Goal: Task Accomplishment & Management: Use online tool/utility

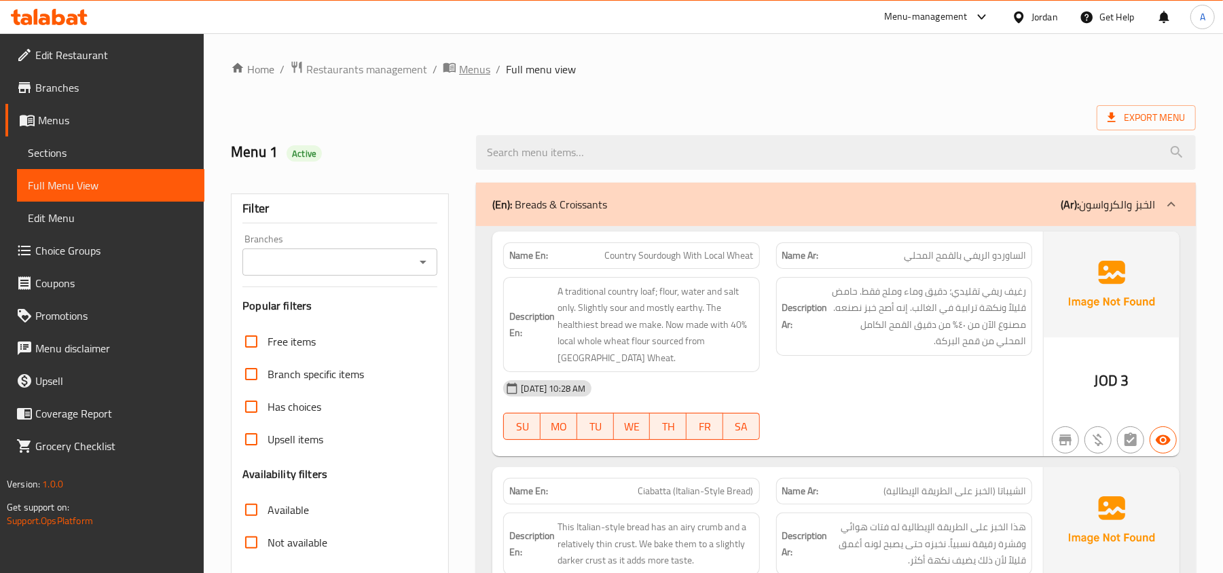
click at [471, 77] on span "Menus" at bounding box center [474, 69] width 31 height 16
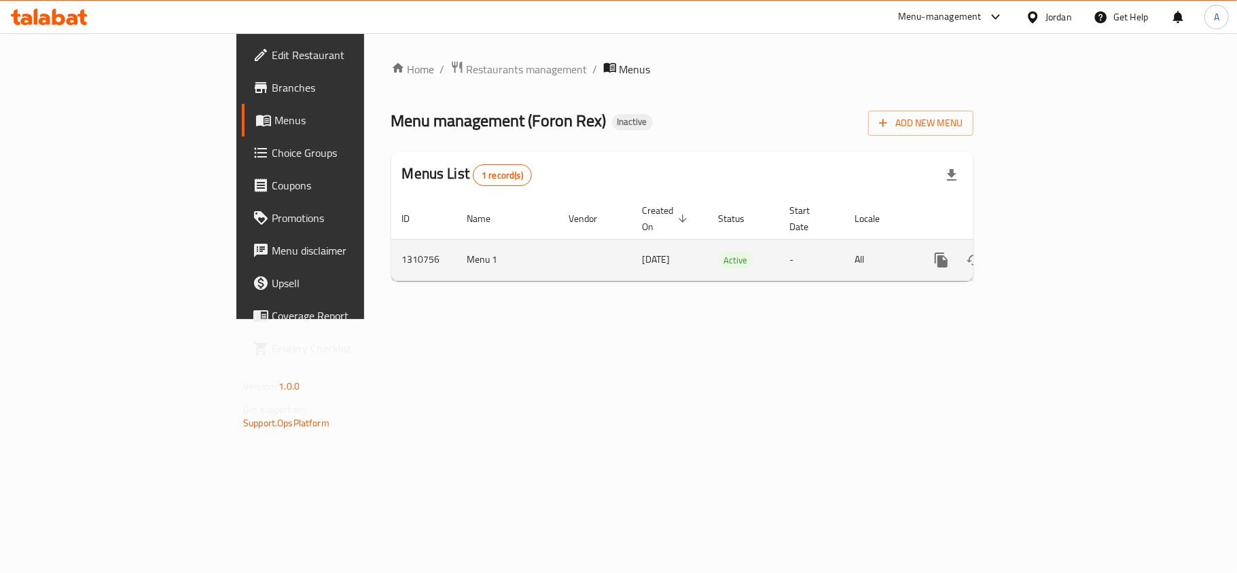
click at [1047, 252] on icon "enhanced table" at bounding box center [1039, 260] width 16 height 16
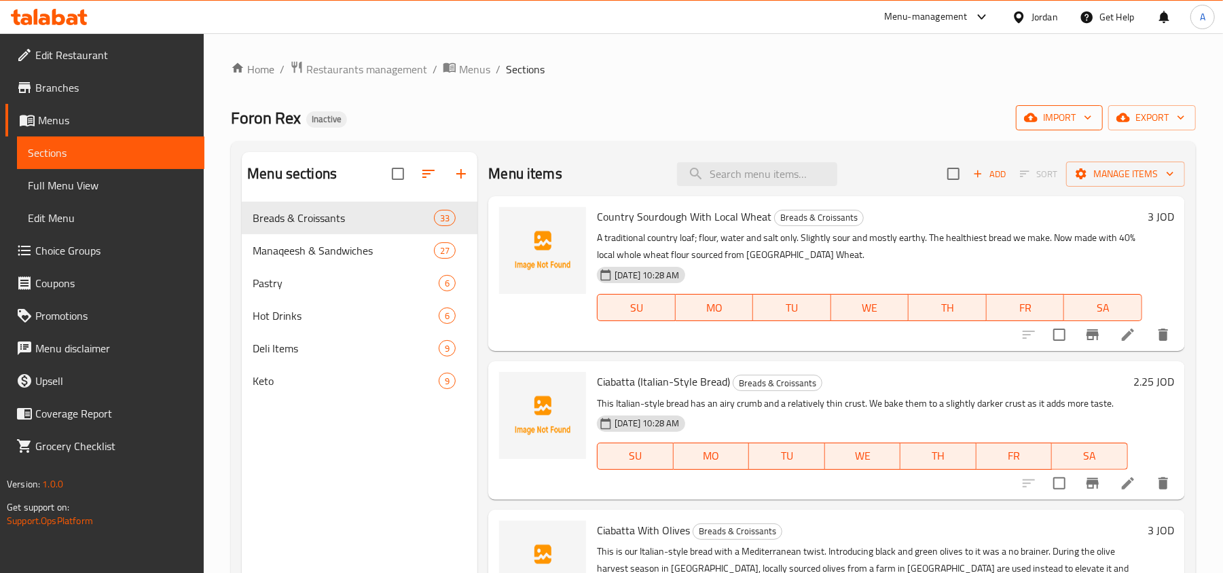
click at [1084, 121] on icon "button" at bounding box center [1088, 118] width 14 height 14
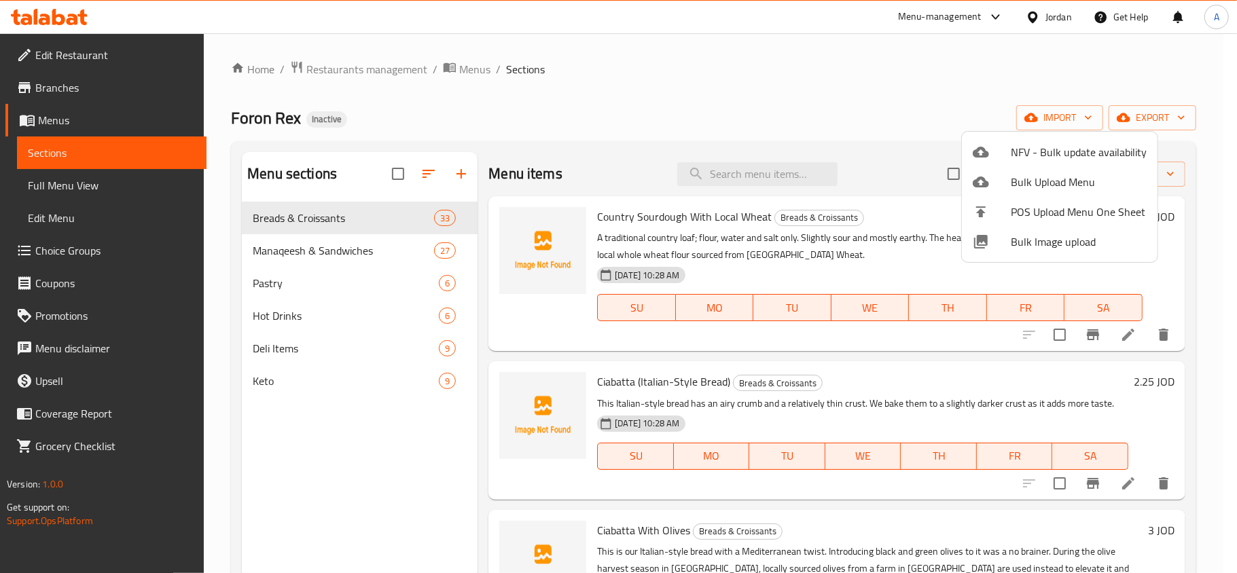
click at [1049, 60] on div at bounding box center [618, 286] width 1237 height 573
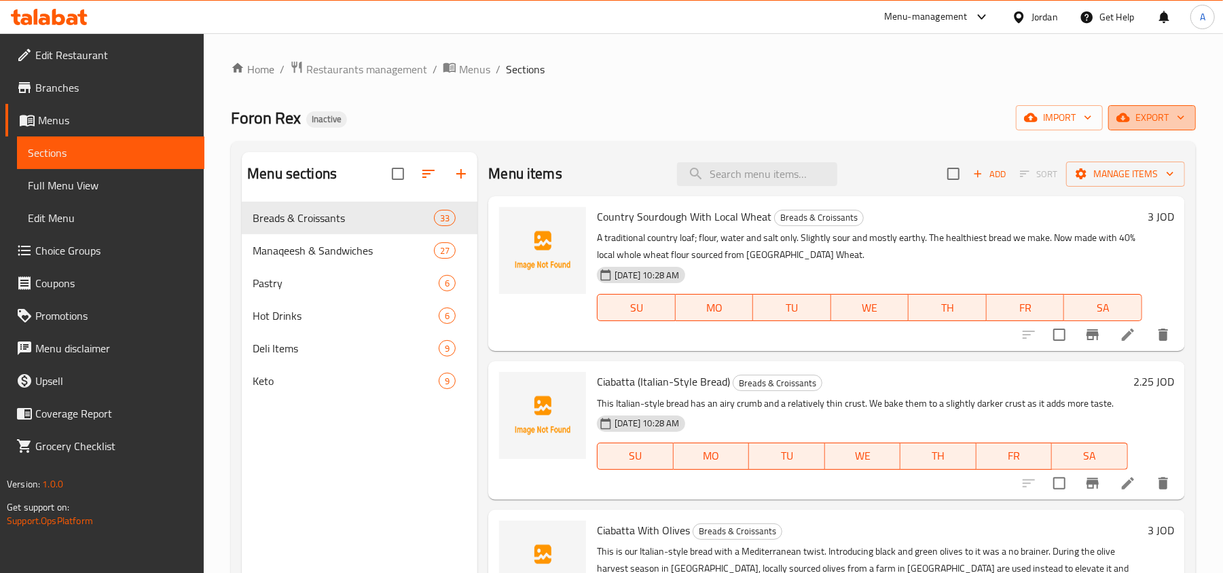
click at [1123, 107] on button "export" at bounding box center [1152, 117] width 88 height 25
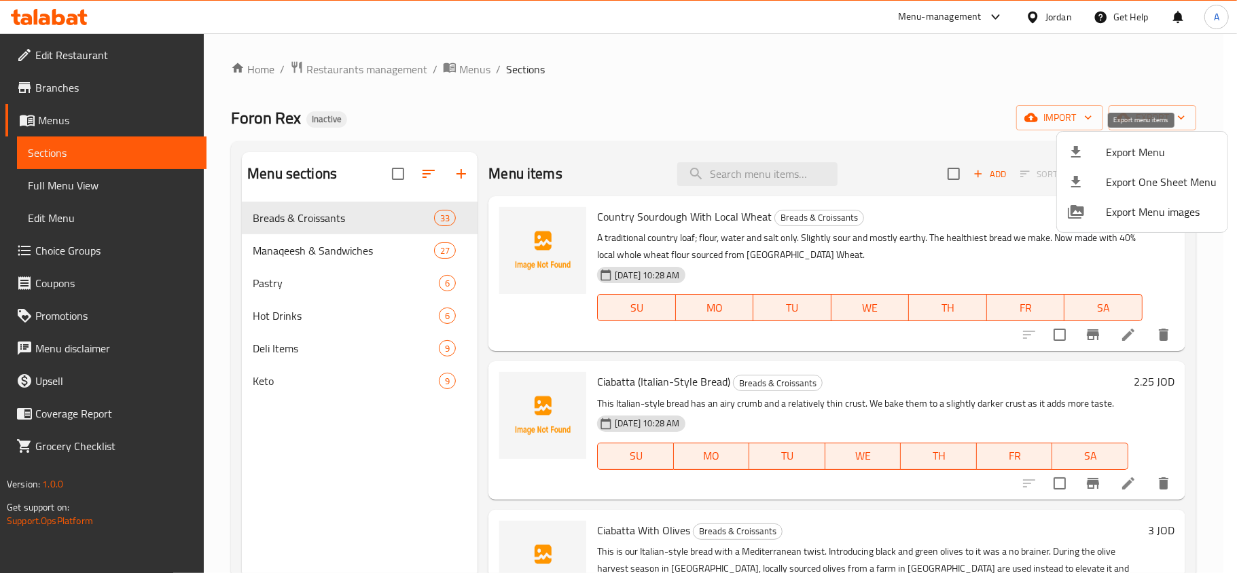
click at [1095, 152] on div at bounding box center [1087, 152] width 38 height 16
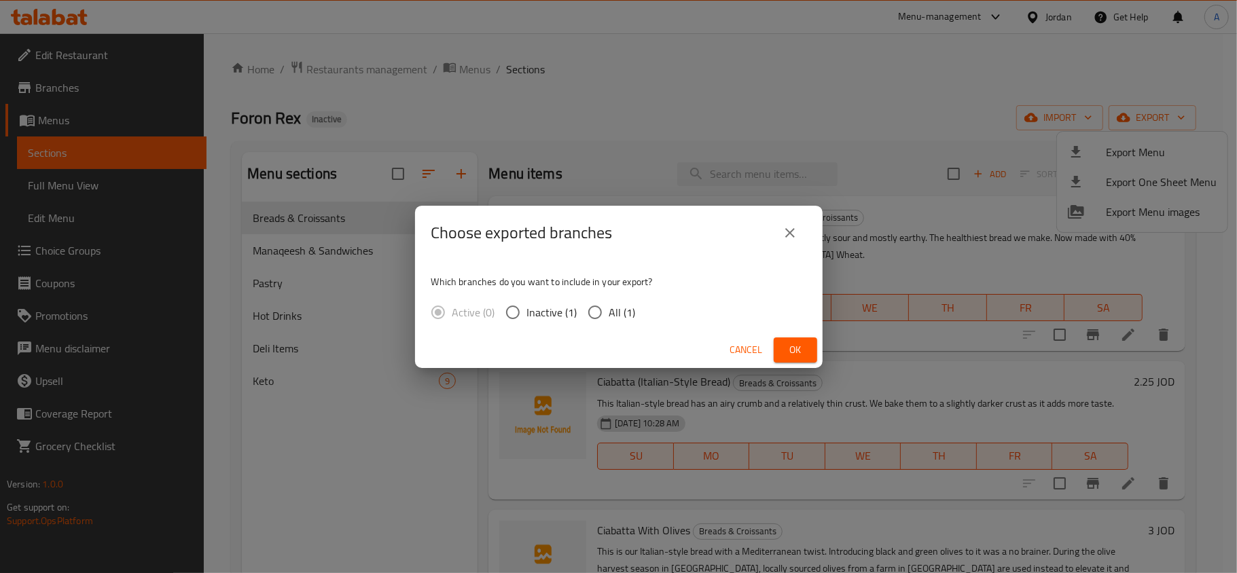
drag, startPoint x: 610, startPoint y: 307, endPoint x: 761, endPoint y: 348, distance: 156.2
click at [609, 307] on span "All (1)" at bounding box center [622, 312] width 26 height 16
click at [609, 307] on input "All (1)" at bounding box center [595, 312] width 29 height 29
radio input "true"
click at [788, 346] on span "Ok" at bounding box center [796, 350] width 22 height 17
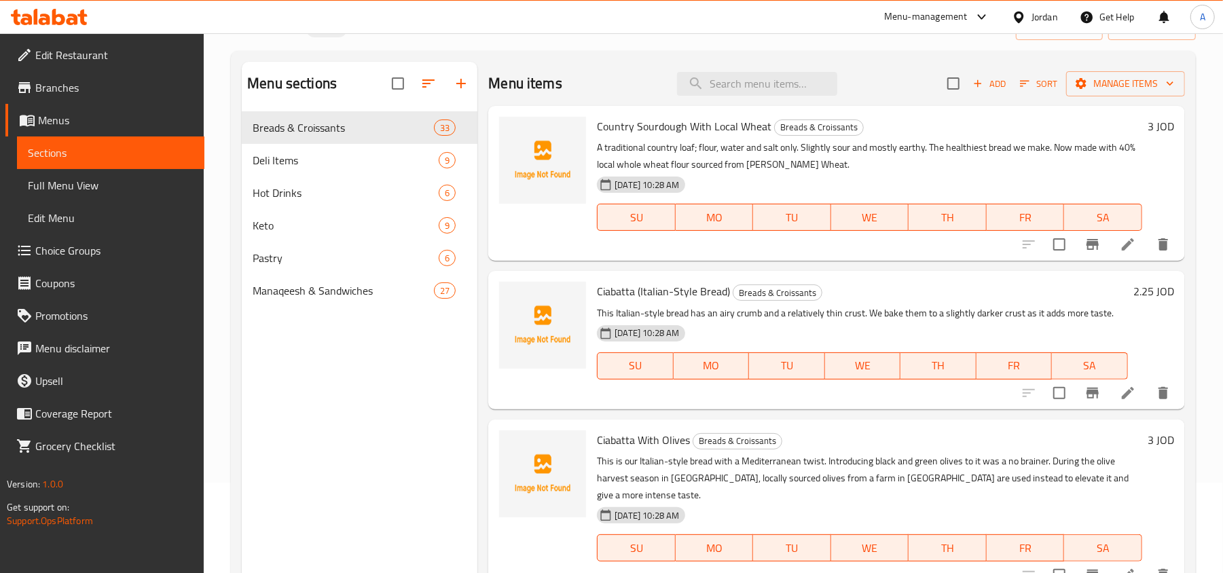
scroll to position [724, 0]
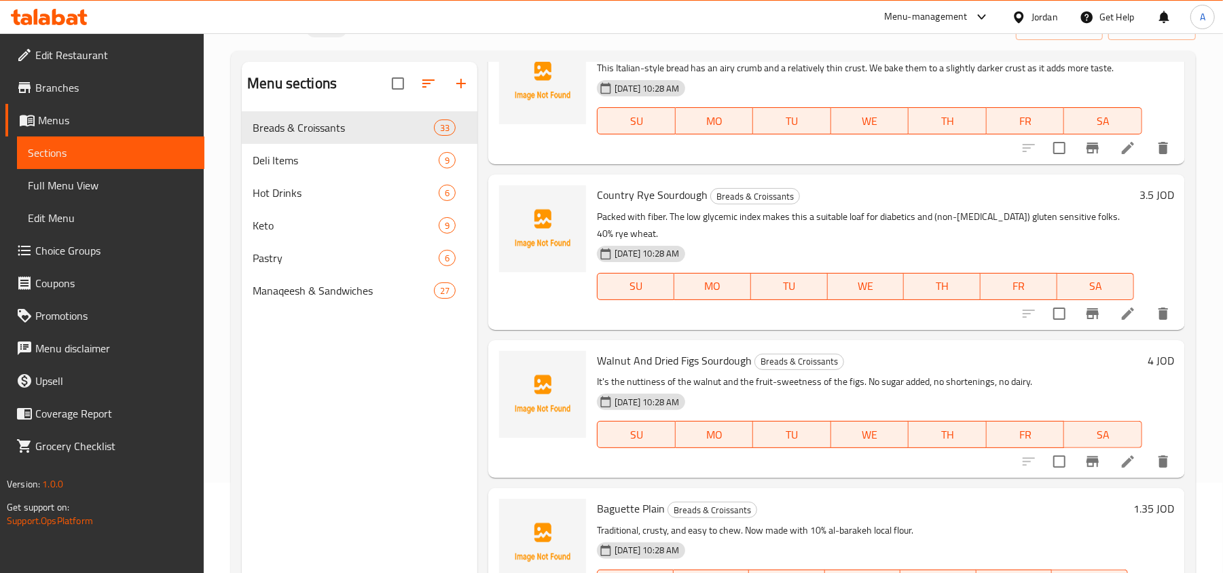
click at [939, 16] on div "Menu-management" at bounding box center [926, 17] width 84 height 16
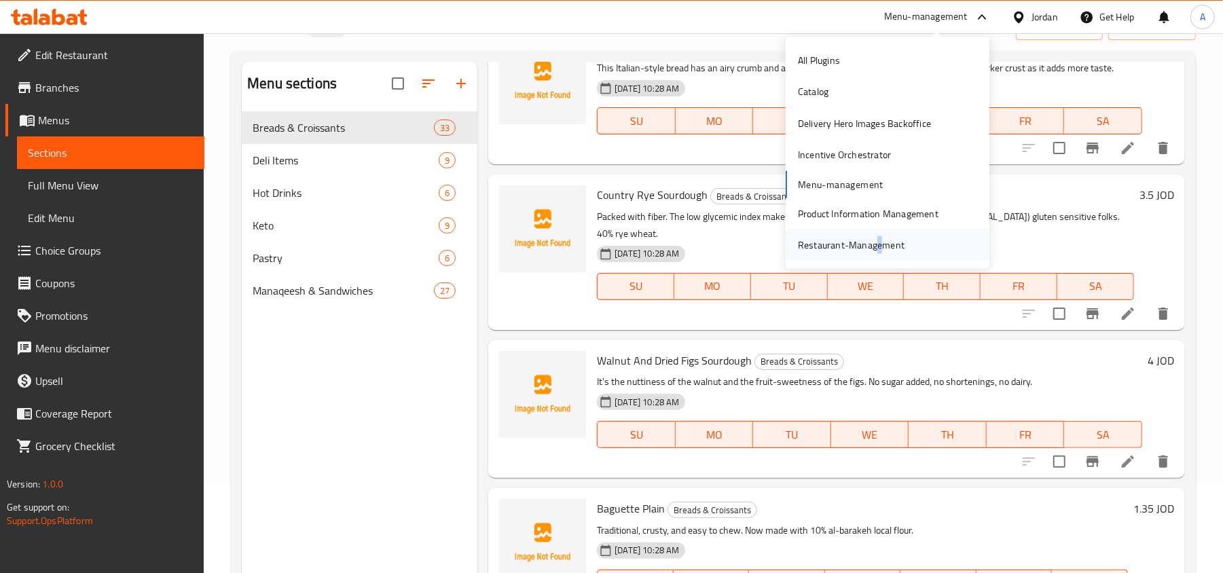
click at [878, 242] on div "Restaurant-Management" at bounding box center [851, 245] width 107 height 15
